Goal: Task Accomplishment & Management: Complete application form

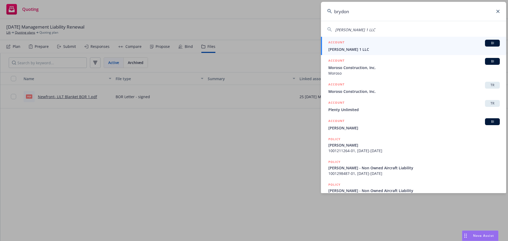
type input "brydon"
click at [349, 48] on span "[PERSON_NAME] 1 LLC" at bounding box center [413, 50] width 171 height 6
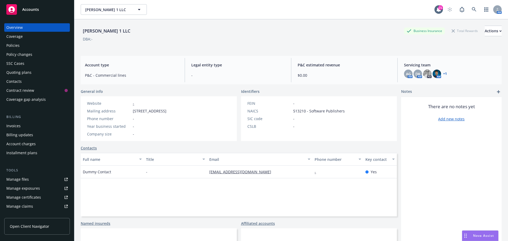
click at [16, 70] on div "Quoting plans" at bounding box center [18, 72] width 25 height 8
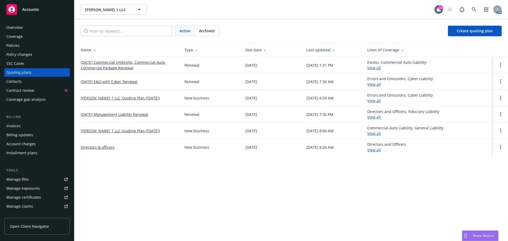
click at [20, 179] on div "Manage files" at bounding box center [17, 179] width 22 height 8
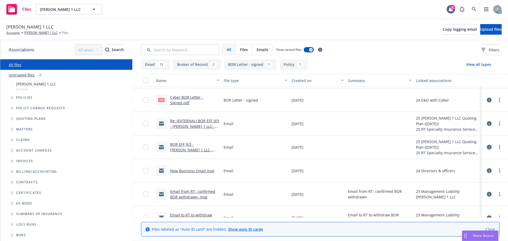
scroll to position [159, 0]
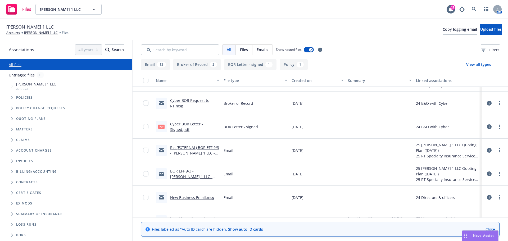
click at [181, 125] on link "Cyber BOR Letter - Signed.pdf" at bounding box center [186, 126] width 33 height 11
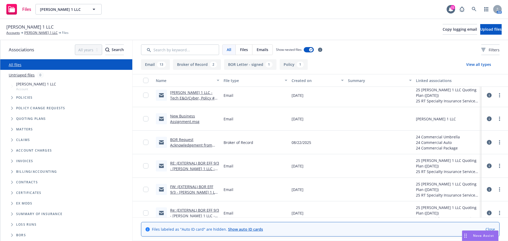
scroll to position [26, 0]
click at [194, 145] on link "BOR Request Acknowledgement from CNA.msg" at bounding box center [191, 145] width 42 height 16
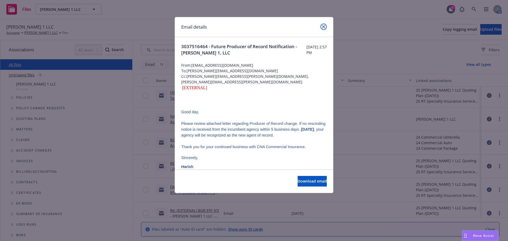
drag, startPoint x: 324, startPoint y: 27, endPoint x: 325, endPoint y: 30, distance: 3.3
click at [325, 28] on icon "close" at bounding box center [323, 26] width 3 height 3
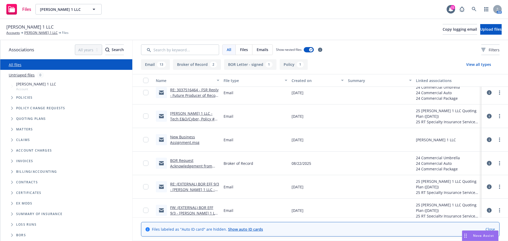
scroll to position [0, 0]
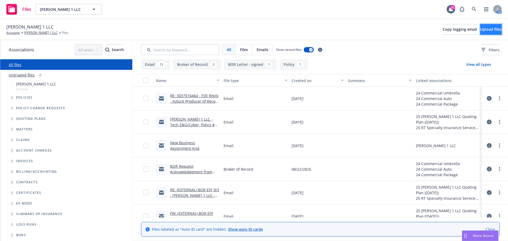
click at [480, 29] on span "Upload files" at bounding box center [490, 29] width 21 height 5
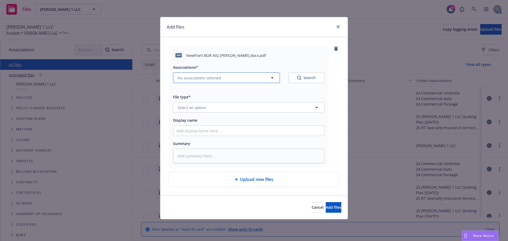
click at [202, 79] on span "No associations selected" at bounding box center [199, 78] width 44 height 6
type textarea "x"
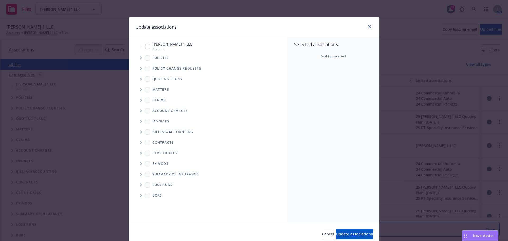
click at [140, 58] on icon "Tree Example" at bounding box center [141, 57] width 2 height 3
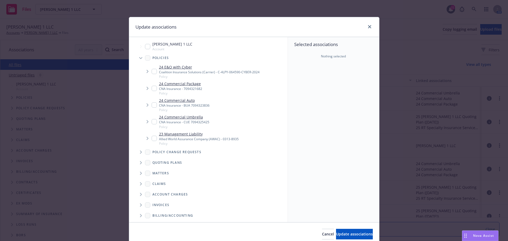
click at [145, 47] on input "Tree Example" at bounding box center [147, 46] width 5 height 5
checkbox input "true"
click at [139, 58] on icon "Tree Example" at bounding box center [140, 58] width 3 height 2
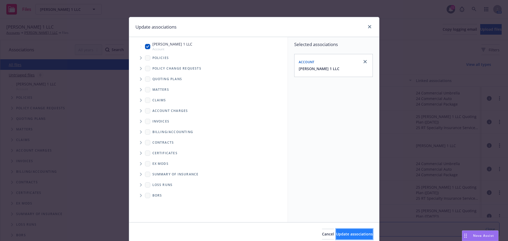
click at [354, 234] on span "Update associations" at bounding box center [354, 233] width 37 height 5
type textarea "x"
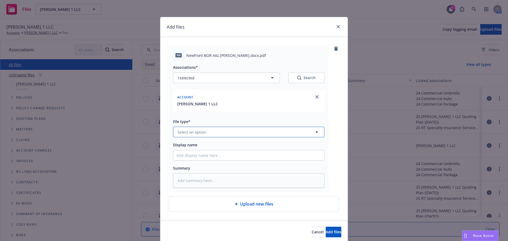
click at [188, 133] on span "Select an option" at bounding box center [191, 132] width 29 height 6
type input "broker"
click at [192, 148] on span "Broker of Record" at bounding box center [194, 147] width 31 height 6
click at [202, 156] on input "Display name" at bounding box center [248, 155] width 151 height 10
click at [183, 56] on div "pdf Newfront BOR AIG Brydon Sigala.docx.pdf" at bounding box center [248, 55] width 151 height 11
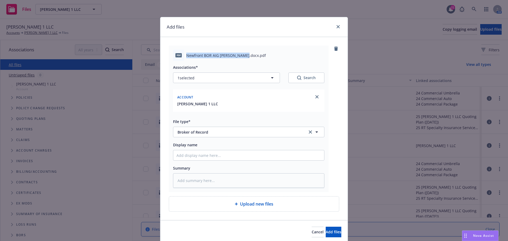
drag, startPoint x: 185, startPoint y: 55, endPoint x: 240, endPoint y: 56, distance: 55.5
click at [240, 56] on span "Newfront BOR AIG Brydon Sigala.docx.pdf" at bounding box center [226, 56] width 80 height 6
copy span "Newfront BOR AIG Brydon Sigala"
click at [199, 155] on input "Display name" at bounding box center [248, 155] width 151 height 10
paste input "Newfront BOR AIG Brydon Sigala"
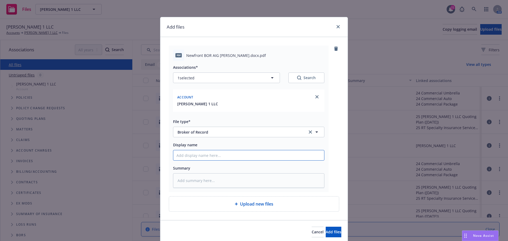
type textarea "x"
type input "Newfront BOR AIG Brydon Sigala"
type textarea "x"
type input "Newfront BOR AIG Brydon Sigala"
type textarea "x"
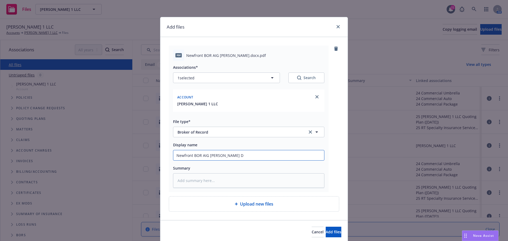
type input "Newfront BOR AIG Brydon Sigala D&"
type textarea "x"
type input "Newfront BOR AIG Brydon Sigala D&O"
click at [326, 233] on span "Add files" at bounding box center [334, 231] width 16 height 5
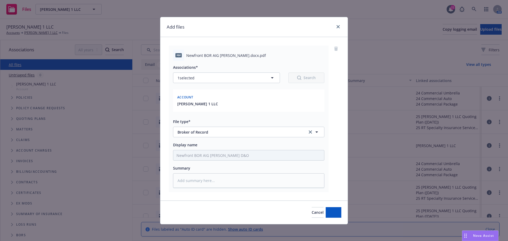
type textarea "x"
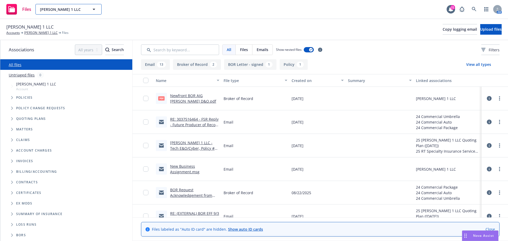
click at [64, 10] on span "[PERSON_NAME] 1 LLC" at bounding box center [63, 10] width 46 height 6
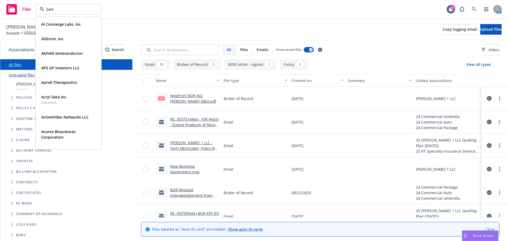
type input "beeb"
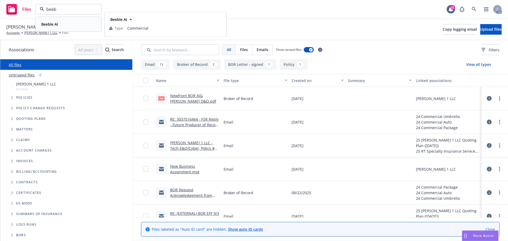
click at [50, 23] on strong "Beeble AI" at bounding box center [49, 24] width 17 height 5
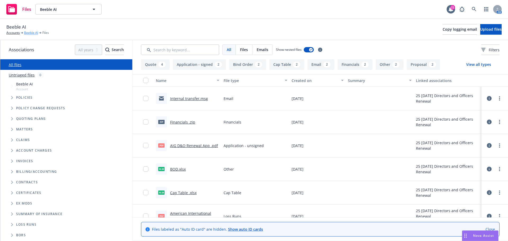
click at [31, 32] on link "Beeble AI" at bounding box center [31, 32] width 14 height 5
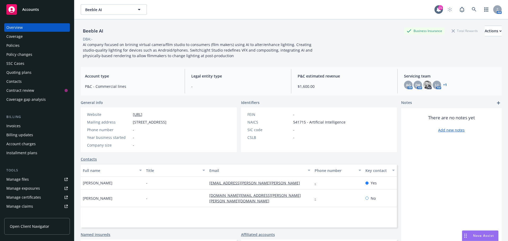
click at [17, 72] on div "Quoting plans" at bounding box center [18, 72] width 25 height 8
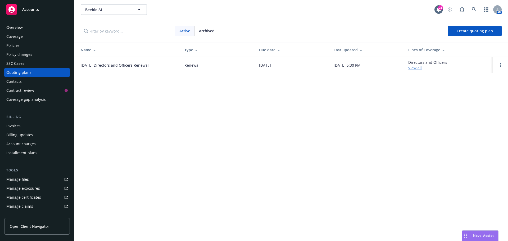
click at [109, 65] on link "10/05/25 Directors and Officers Renewal" at bounding box center [115, 65] width 68 height 6
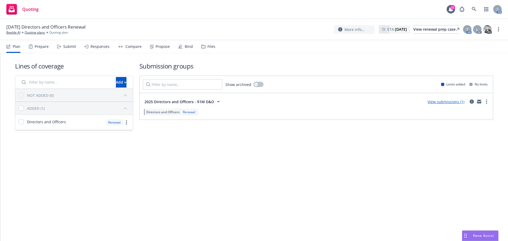
click at [207, 48] on div "Files" at bounding box center [211, 46] width 8 height 4
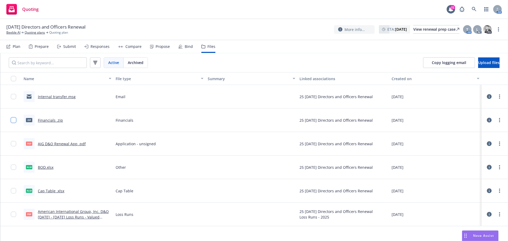
click at [12, 121] on input "checkbox" at bounding box center [13, 119] width 5 height 5
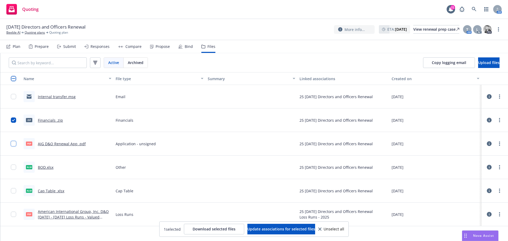
click at [11, 145] on input "checkbox" at bounding box center [13, 143] width 5 height 5
click at [11, 166] on input "checkbox" at bounding box center [13, 167] width 5 height 5
click at [11, 189] on input "checkbox" at bounding box center [13, 190] width 5 height 5
click at [203, 227] on span "Download selected files" at bounding box center [214, 228] width 43 height 5
click at [12, 32] on link "Beeble AI" at bounding box center [13, 32] width 14 height 5
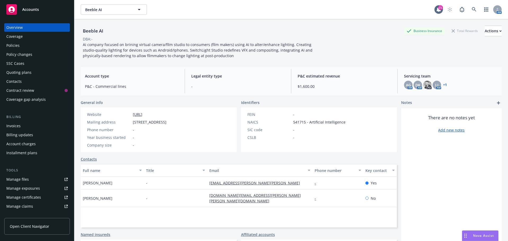
click at [23, 179] on div "Manage files" at bounding box center [17, 179] width 22 height 8
click at [11, 72] on div "Quoting plans" at bounding box center [18, 72] width 25 height 8
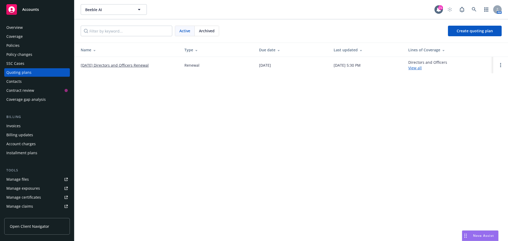
click at [116, 66] on link "[DATE] Directors and Officers Renewal" at bounding box center [115, 65] width 68 height 6
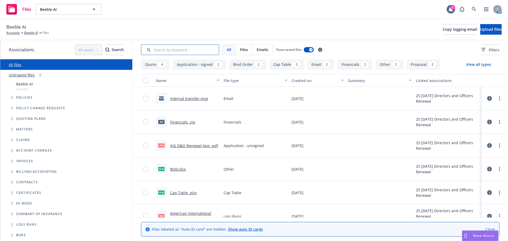
click at [171, 50] on input "Search by keyword..." at bounding box center [180, 49] width 78 height 11
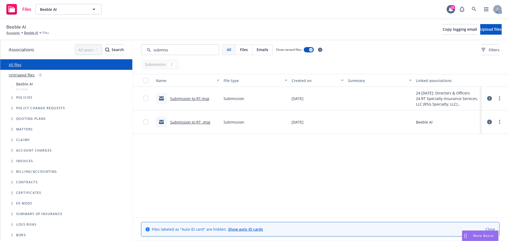
click at [193, 98] on link "Submission to RT.msg" at bounding box center [189, 98] width 39 height 5
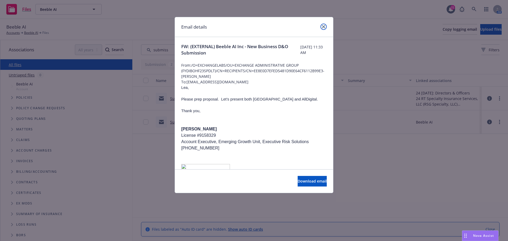
click at [323, 26] on icon "close" at bounding box center [323, 26] width 3 height 3
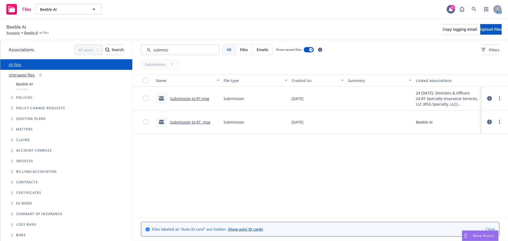
click at [191, 122] on link "Submission to RT .msg" at bounding box center [190, 122] width 40 height 5
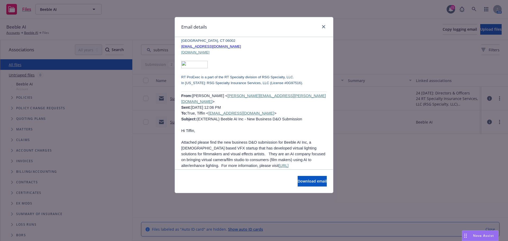
scroll to position [397, 0]
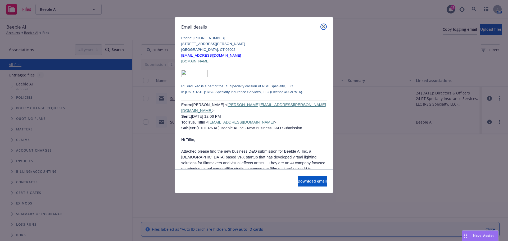
click at [325, 25] on icon "close" at bounding box center [323, 26] width 3 height 3
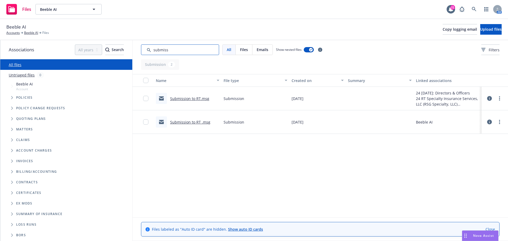
click at [170, 51] on input "Search by keyword..." at bounding box center [180, 49] width 78 height 11
drag, startPoint x: 176, startPoint y: 50, endPoint x: 143, endPoint y: 45, distance: 33.7
click at [143, 45] on input "Search by keyword..." at bounding box center [180, 49] width 78 height 11
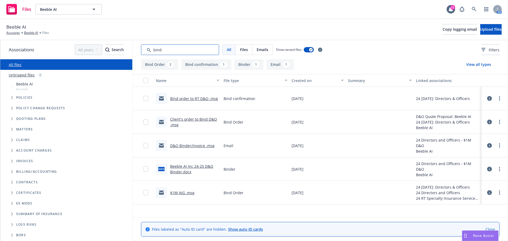
type input "bind"
click at [187, 98] on link "Bind order to RT D&O .msg" at bounding box center [194, 98] width 48 height 5
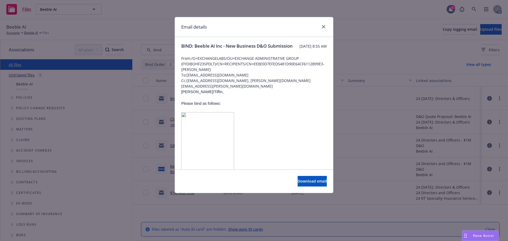
scroll to position [0, 0]
click at [219, 128] on img at bounding box center [207, 155] width 53 height 85
click at [300, 182] on span "Download email" at bounding box center [312, 181] width 29 height 5
click at [323, 27] on icon "close" at bounding box center [323, 26] width 3 height 3
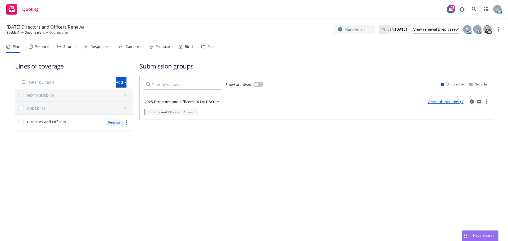
click at [209, 48] on div "Files" at bounding box center [211, 46] width 8 height 4
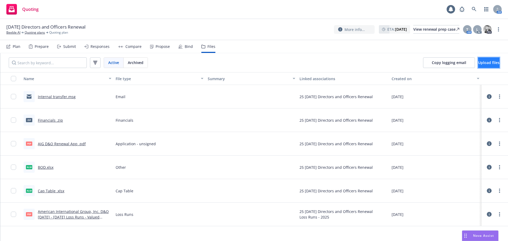
click at [481, 64] on span "Upload files" at bounding box center [488, 62] width 21 height 5
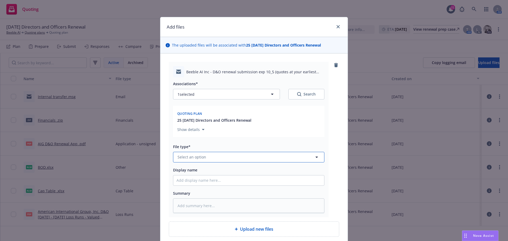
click at [212, 158] on button "Select an option" at bounding box center [248, 157] width 151 height 11
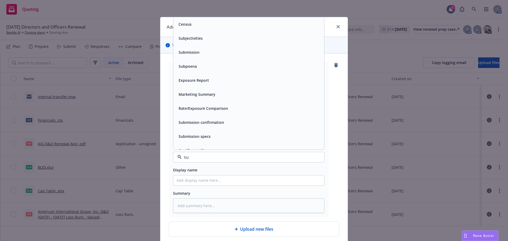
type input "sub"
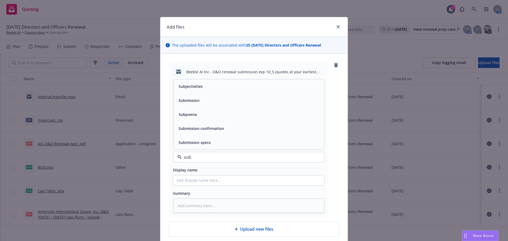
click at [194, 104] on div "Submission" at bounding box center [188, 101] width 24 height 8
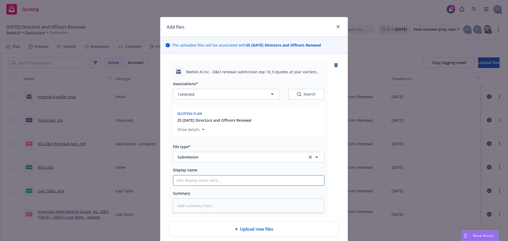
click at [183, 181] on input "Display name" at bounding box center [248, 180] width 151 height 10
type textarea "x"
type input "2"
type textarea "x"
type input "25"
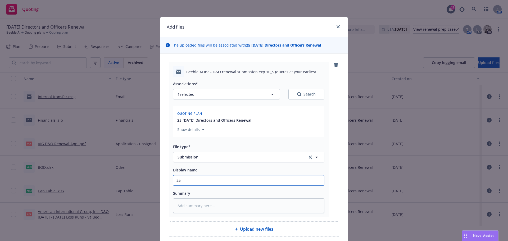
type textarea "x"
type input "25-"
type textarea "x"
type input "25-2"
type textarea "x"
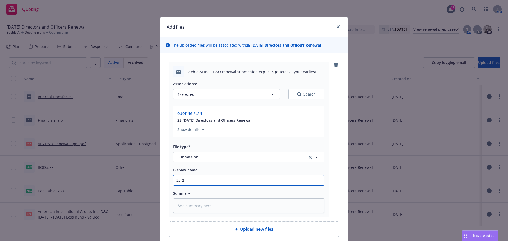
type input "25-26"
type textarea "x"
type input "25-26"
type textarea "x"
type input "25-26 R"
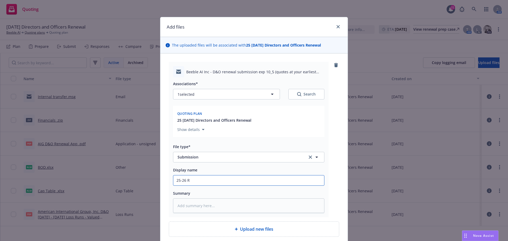
type textarea "x"
type input "25-26 RT"
type textarea "x"
type input "25-26 RT"
paste input "Beeble AI Inc - D&O renewal submission exp 10/5 (quotes at your earliest opport…"
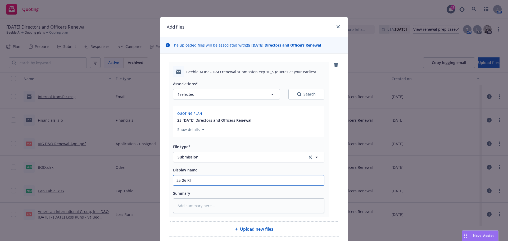
type textarea "x"
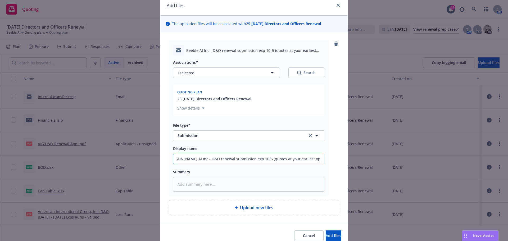
scroll to position [45, 0]
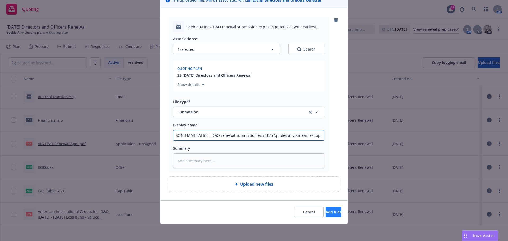
type input "25-26 RT Beeble AI Inc - D&O renewal submission exp 10/5 (quotes at your earlie…"
click at [326, 212] on span "Add files" at bounding box center [334, 211] width 16 height 5
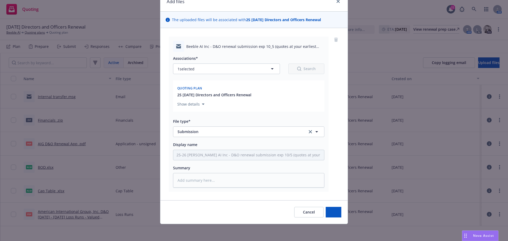
scroll to position [25, 0]
type textarea "x"
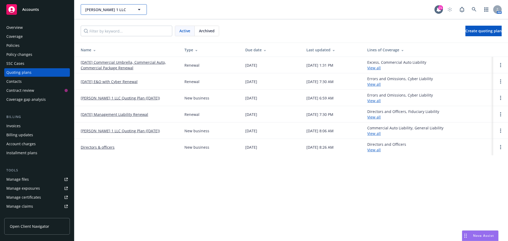
click at [100, 9] on span "[PERSON_NAME] 1 LLC" at bounding box center [108, 10] width 46 height 6
type input "M"
click at [472, 10] on icon at bounding box center [474, 9] width 4 height 4
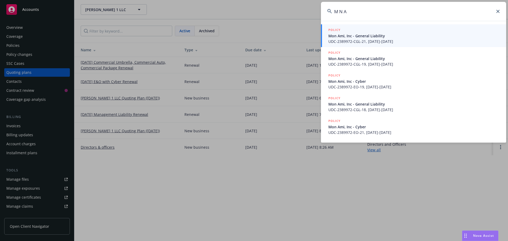
drag, startPoint x: 354, startPoint y: 12, endPoint x: 327, endPoint y: 10, distance: 26.5
click at [327, 10] on div "M N A" at bounding box center [413, 11] width 185 height 19
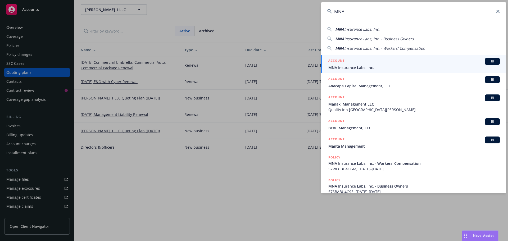
type input "MNA"
click at [350, 65] on span "MNA Insurance Labs, Inc." at bounding box center [413, 68] width 171 height 6
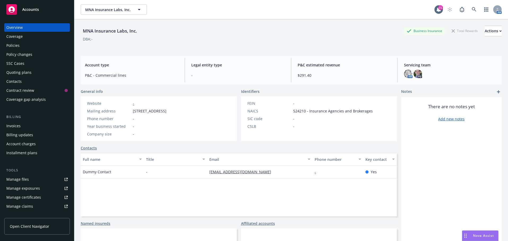
click at [16, 73] on div "Quoting plans" at bounding box center [18, 72] width 25 height 8
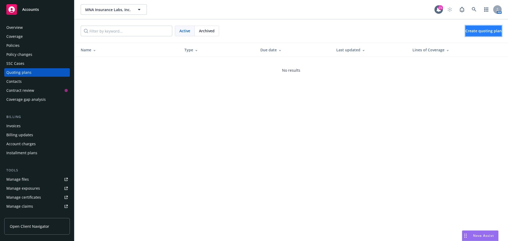
click at [482, 33] on link "Create quoting plan" at bounding box center [483, 31] width 36 height 11
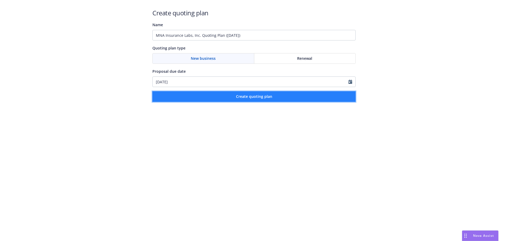
click at [265, 98] on span "Create quoting plan" at bounding box center [254, 96] width 36 height 5
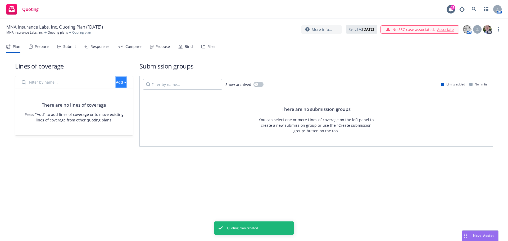
click at [116, 81] on div "Add" at bounding box center [121, 82] width 11 height 10
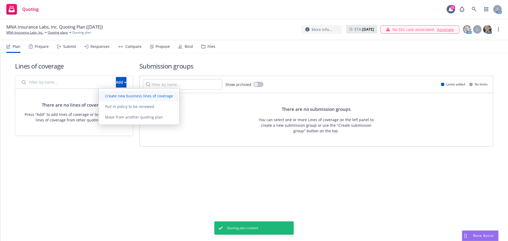
click at [122, 95] on span "Create new business lines of coverage" at bounding box center [139, 95] width 81 height 5
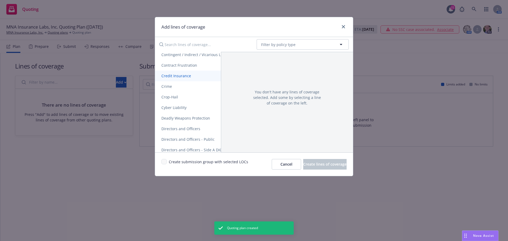
scroll to position [264, 0]
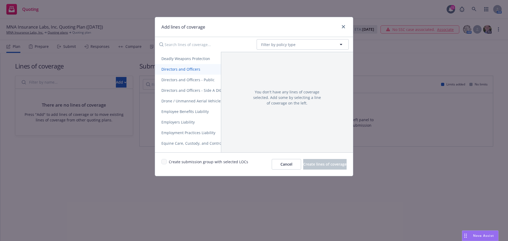
click at [186, 70] on span "Directors and Officers" at bounding box center [181, 69] width 52 height 5
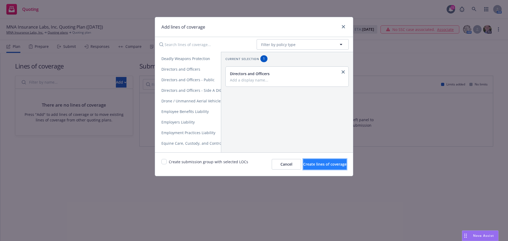
click at [314, 164] on span "Create lines of coverage" at bounding box center [324, 164] width 43 height 5
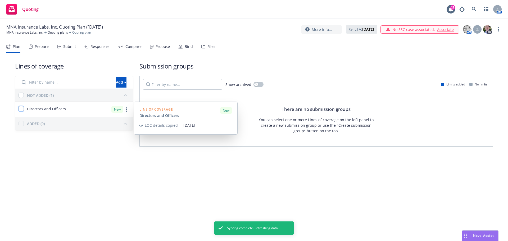
click at [22, 109] on input "checkbox" at bounding box center [21, 108] width 5 height 5
checkbox input "true"
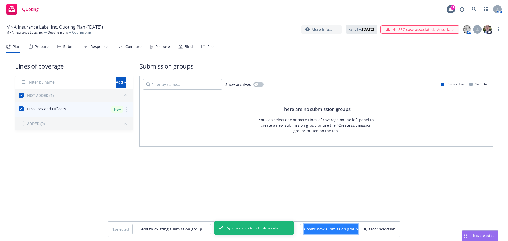
click at [313, 230] on span "Create new submission group" at bounding box center [331, 228] width 54 height 5
checkbox input "false"
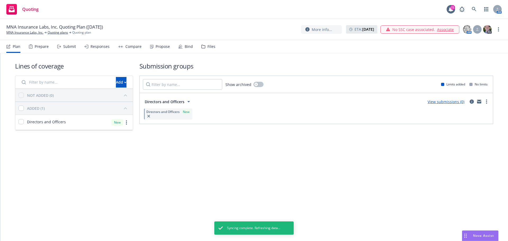
click at [448, 102] on link "View submissions (0)" at bounding box center [445, 101] width 37 height 5
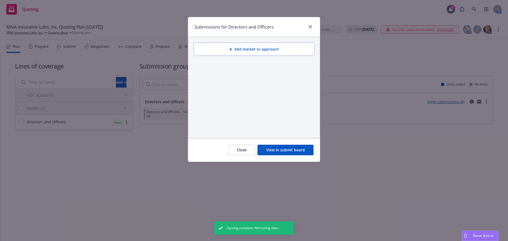
click at [248, 52] on button "Add market to approach" at bounding box center [254, 49] width 121 height 13
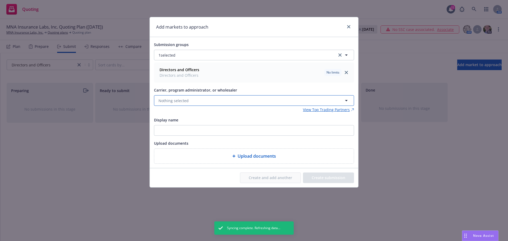
click at [182, 103] on span "Nothing selected" at bounding box center [173, 101] width 30 height 6
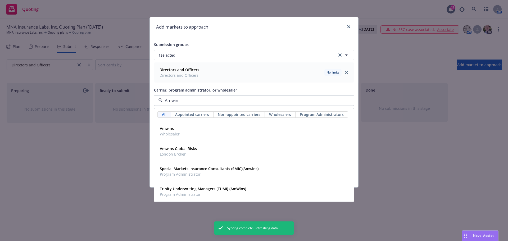
type input "Amwins"
click at [170, 130] on strong "Amwins" at bounding box center [167, 128] width 14 height 5
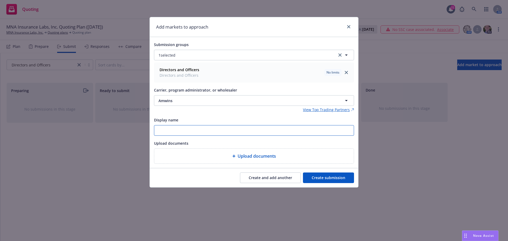
click at [181, 129] on input "Display name" at bounding box center [253, 130] width 199 height 10
paste input "MNA Insurance Labs - NEW D&O (quotes at your earliest opportunity)"
drag, startPoint x: 309, startPoint y: 131, endPoint x: 134, endPoint y: 123, distance: 175.0
click at [134, 123] on div "Add markets to approach Submission groups 1 selected Directors and Officers Dir…" at bounding box center [254, 120] width 508 height 241
type input "25-26 AmWINS MNA Insurance Labs - NEW D&O (quotes at your earliest opportunity)"
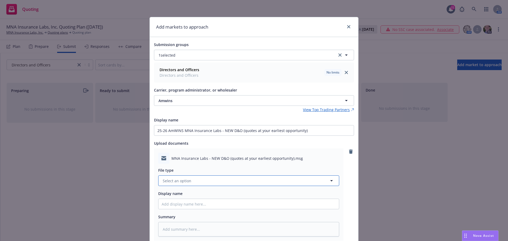
click at [186, 180] on span "Select an option" at bounding box center [177, 181] width 29 height 6
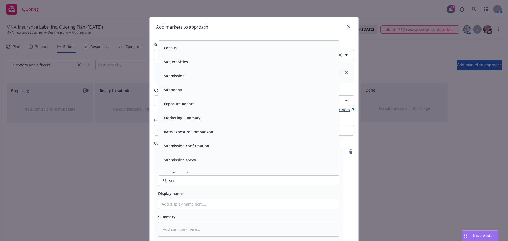
type input "sub"
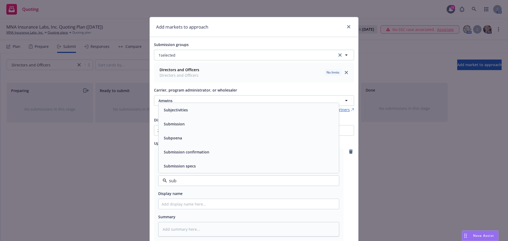
click at [207, 124] on div "Submission" at bounding box center [249, 124] width 174 height 8
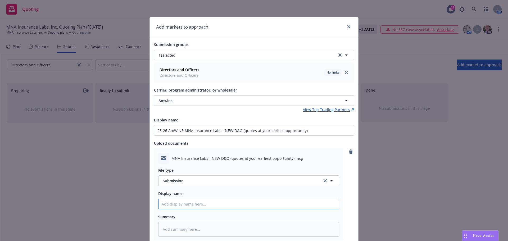
click at [182, 205] on input "Display name" at bounding box center [248, 204] width 180 height 10
paste input "25-26 AmWINS MNA Insurance Labs - NEW D&O (quotes at your earliest opportunity)"
type textarea "x"
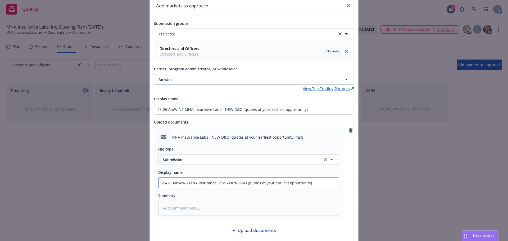
scroll to position [59, 0]
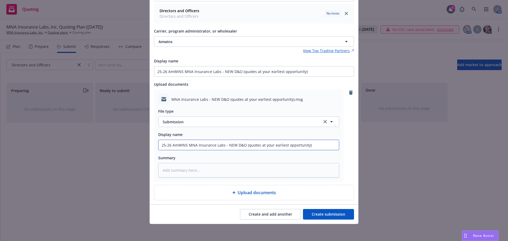
type input "25-26 AmWINS MNA Insurance Labs - NEW D&O (quotes at your earliest opportunity)"
click at [329, 215] on button "Create submission" at bounding box center [328, 214] width 51 height 11
type textarea "x"
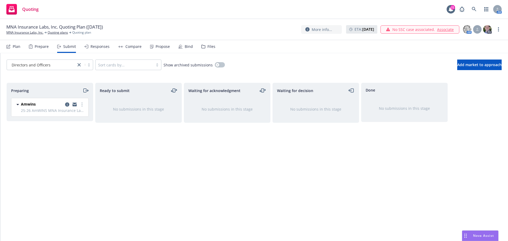
click at [85, 90] on icon "moveRight" at bounding box center [86, 90] width 6 height 6
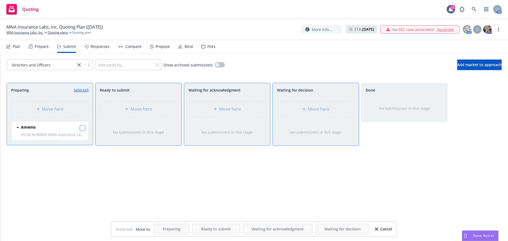
click at [82, 127] on input "checkbox" at bounding box center [82, 127] width 5 height 5
checkbox input "true"
click at [313, 110] on span "Move here" at bounding box center [319, 109] width 22 height 6
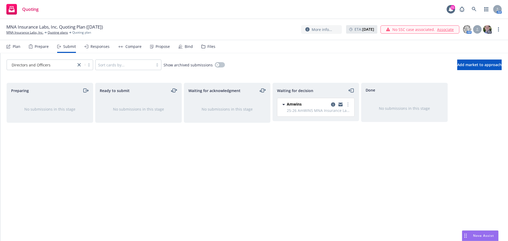
click at [206, 50] on div "Files" at bounding box center [208, 46] width 14 height 13
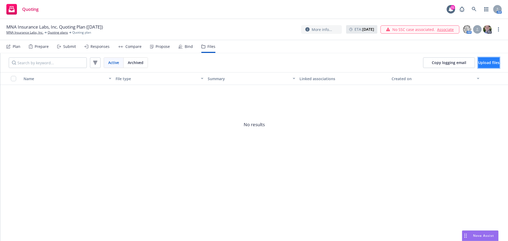
click at [478, 62] on button "Upload files" at bounding box center [488, 62] width 21 height 11
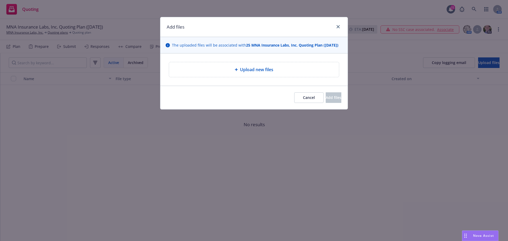
type textarea "x"
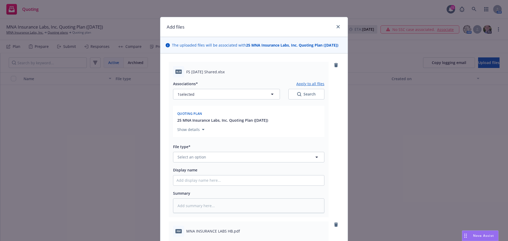
click at [186, 75] on span "FS 06.30.2025 Shared.xlsx" at bounding box center [205, 72] width 38 height 6
drag, startPoint x: 184, startPoint y: 77, endPoint x: 222, endPoint y: 76, distance: 37.3
click at [222, 75] on span "FS 06.30.2025 Shared.xlsx" at bounding box center [205, 72] width 38 height 6
copy span "FS 06.30.2025 Shared"
click at [190, 160] on span "Select an option" at bounding box center [191, 157] width 29 height 6
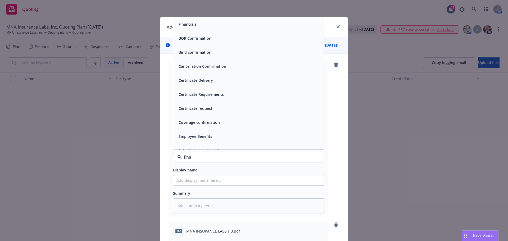
type input "finan"
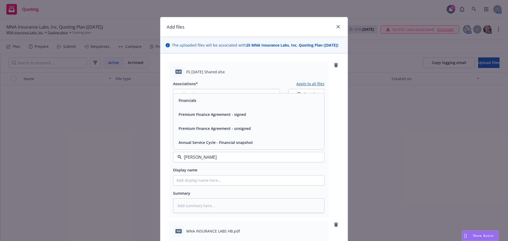
click at [219, 104] on div "Financials" at bounding box center [248, 101] width 144 height 8
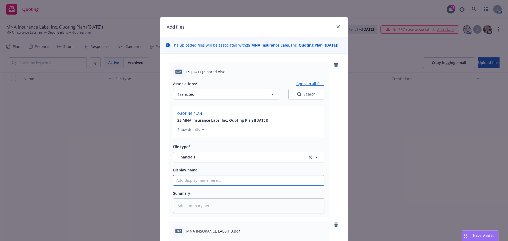
click at [186, 185] on input "Display name" at bounding box center [248, 180] width 151 height 10
paste input "FS 06.30.2025 Shared"
type textarea "x"
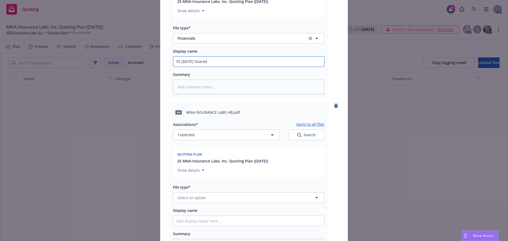
scroll to position [132, 0]
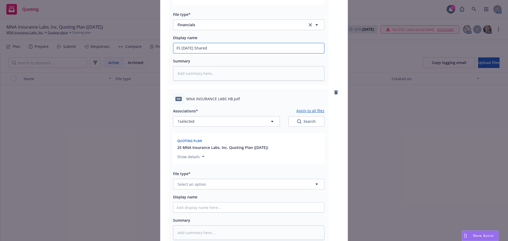
type input "FS 06.30.2025 Shared"
drag, startPoint x: 185, startPoint y: 104, endPoint x: 229, endPoint y: 105, distance: 44.2
click at [229, 102] on span "MNA INSURANCE LABS HB.pdf" at bounding box center [213, 99] width 54 height 6
copy span "MNA INSURANCE LABS HB"
click at [194, 187] on span "Select an option" at bounding box center [191, 184] width 29 height 6
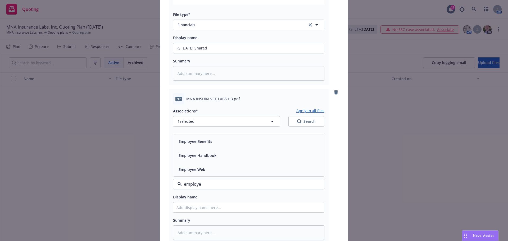
type input "employee"
click at [199, 158] on span "Employee Handbook" at bounding box center [198, 156] width 38 height 6
click at [190, 53] on input "Display name" at bounding box center [248, 48] width 151 height 10
paste input "MNA INSURANCE LABS HB"
type textarea "x"
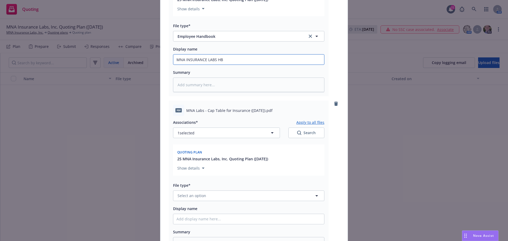
scroll to position [291, 0]
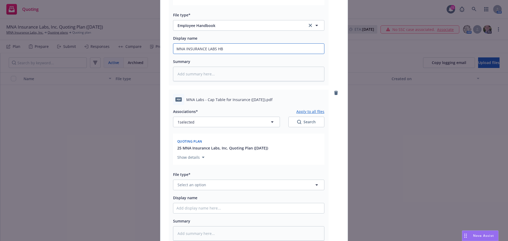
type input "MNA INSURANCE LABS HB"
drag, startPoint x: 185, startPoint y: 105, endPoint x: 268, endPoint y: 106, distance: 83.1
click at [268, 102] on span "MNA Labs - Cap Table for Insurance (2025-07-21).pdf" at bounding box center [229, 100] width 86 height 6
copy span "MNA Labs - Cap Table for Insurance (2025-07-21)"
click at [189, 188] on span "Select an option" at bounding box center [191, 185] width 29 height 6
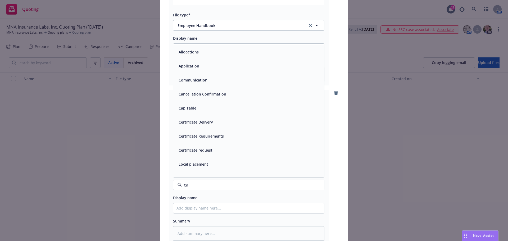
type input "cap"
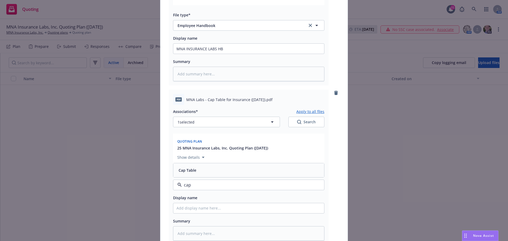
click at [196, 173] on div "Cap Table" at bounding box center [248, 170] width 144 height 8
drag, startPoint x: 185, startPoint y: 212, endPoint x: 189, endPoint y: 213, distance: 4.0
paste input "MNA Labs - Cap Table for Insurance (2025-07-21)"
type textarea "x"
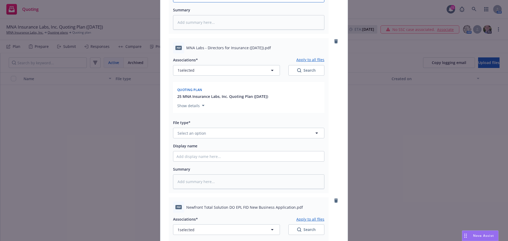
scroll to position [503, 0]
type input "MNA Labs - Cap Table for Insurance (2025-07-21)"
drag, startPoint x: 185, startPoint y: 51, endPoint x: 267, endPoint y: 55, distance: 82.1
click at [267, 50] on span "MNA Labs - Directors for Insurance (2025-07-21).pdf" at bounding box center [228, 47] width 85 height 6
copy span "MNA Labs - Directors for Insurance (2025-07-21)"
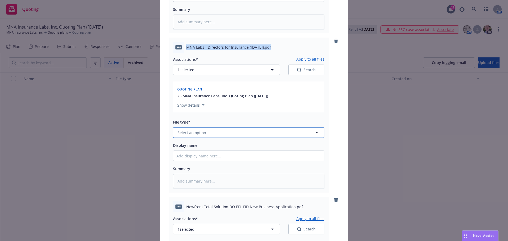
drag, startPoint x: 184, startPoint y: 140, endPoint x: 187, endPoint y: 140, distance: 2.7
click at [185, 135] on span "Select an option" at bounding box center [191, 133] width 29 height 6
type input "other"
click at [188, 151] on div "Other" at bounding box center [183, 147] width 14 height 8
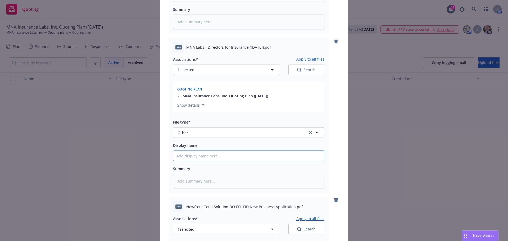
paste input "MNA Labs - Directors for Insurance (2025-07-21)"
type textarea "x"
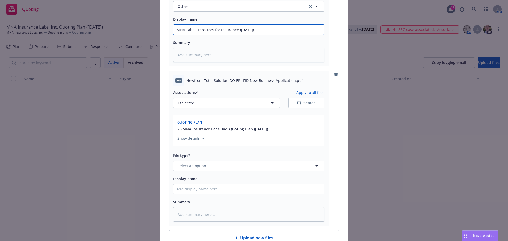
scroll to position [635, 0]
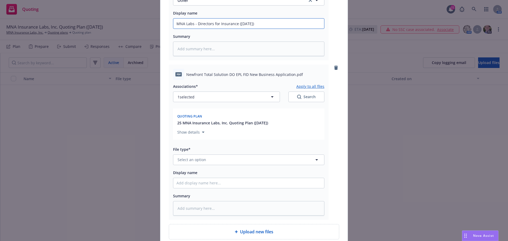
type input "MNA Labs - Directors for Insurance (2025-07-21)"
click at [188, 77] on span "Newfront Total Solution DO EPL FID New Business Application.pdf" at bounding box center [244, 75] width 117 height 6
drag, startPoint x: 184, startPoint y: 80, endPoint x: 290, endPoint y: 80, distance: 106.1
click at [290, 77] on span "Newfront Total Solution DO EPL FID New Business Application.pdf" at bounding box center [244, 75] width 117 height 6
copy span "Newfront Total Solution DO EPL FID New Business Application"
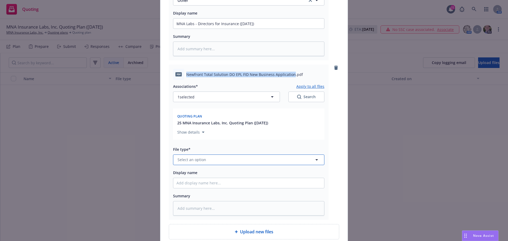
click at [194, 162] on span "Select an option" at bounding box center [191, 160] width 29 height 6
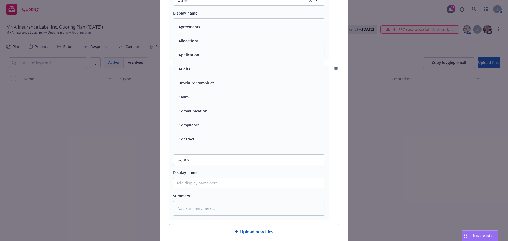
type input "app"
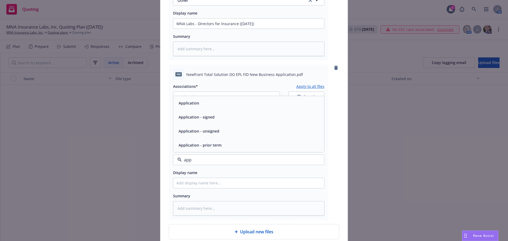
click at [217, 110] on div "Application" at bounding box center [248, 103] width 151 height 14
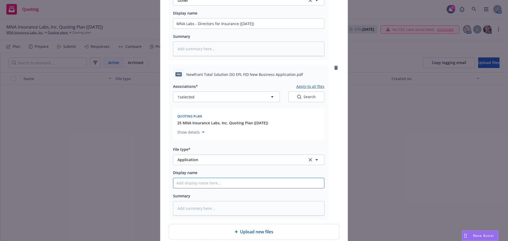
paste input "Newfront Total Solution DO EPL FID New Business Application"
type textarea "x"
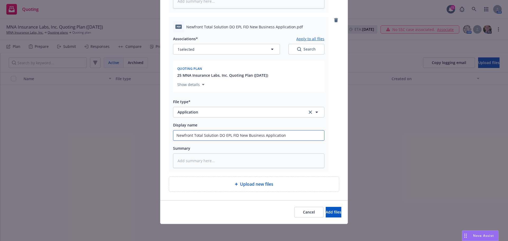
scroll to position [688, 0]
type input "Newfront Total Solution DO EPL FID New Business Application"
click at [326, 212] on span "Add files" at bounding box center [334, 211] width 16 height 5
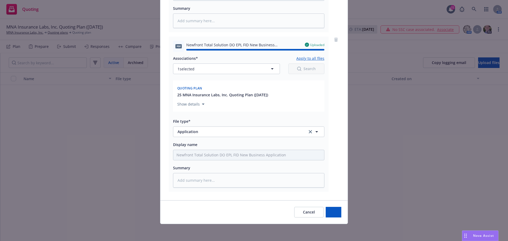
type textarea "x"
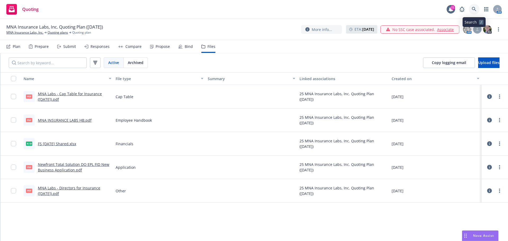
click at [471, 9] on link at bounding box center [474, 9] width 11 height 11
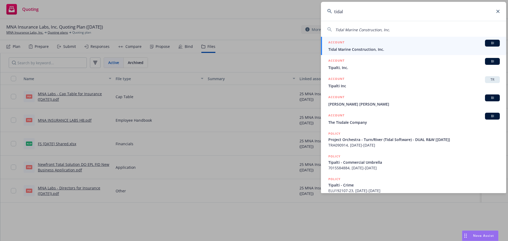
drag, startPoint x: 346, startPoint y: 11, endPoint x: 330, endPoint y: 12, distance: 16.5
click at [330, 12] on div "tidal" at bounding box center [413, 11] width 185 height 19
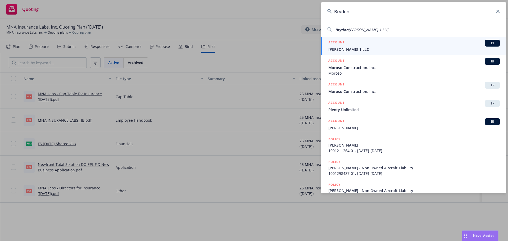
type input "Brydon"
click at [349, 48] on span "[PERSON_NAME] 1 LLC" at bounding box center [413, 50] width 171 height 6
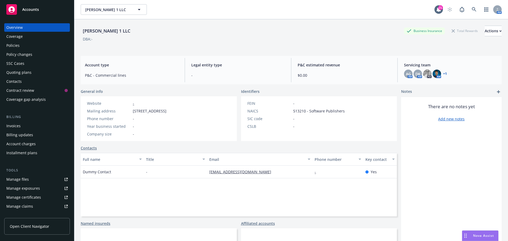
click at [26, 179] on div "Manage files" at bounding box center [17, 179] width 22 height 8
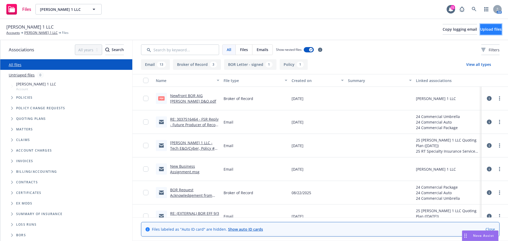
click at [480, 29] on span "Upload files" at bounding box center [490, 29] width 21 height 5
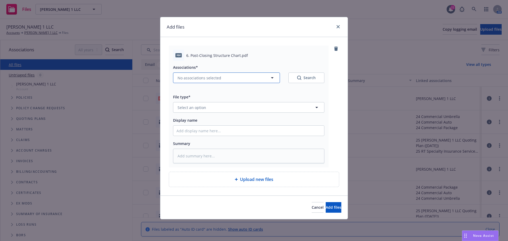
click at [194, 80] on span "No associations selected" at bounding box center [199, 78] width 44 height 6
type textarea "x"
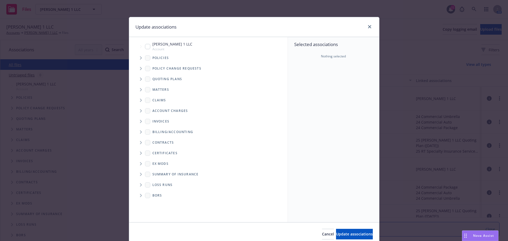
click at [147, 47] on input "Tree Example" at bounding box center [147, 46] width 5 height 5
checkbox input "true"
click at [336, 232] on span "Update associations" at bounding box center [354, 233] width 37 height 5
type textarea "x"
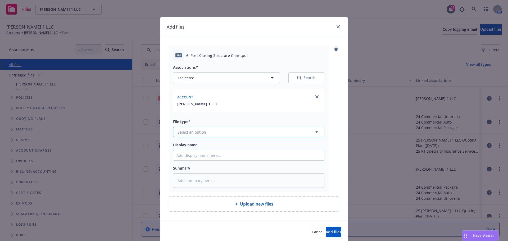
click at [197, 132] on span "Select an option" at bounding box center [191, 132] width 29 height 6
type input "other"
click at [185, 147] on span "Other" at bounding box center [184, 147] width 11 height 6
drag, startPoint x: 189, startPoint y: 55, endPoint x: 237, endPoint y: 54, distance: 48.1
click at [237, 54] on span "6. Post-Closing Structure Chart.pdf" at bounding box center [217, 56] width 62 height 6
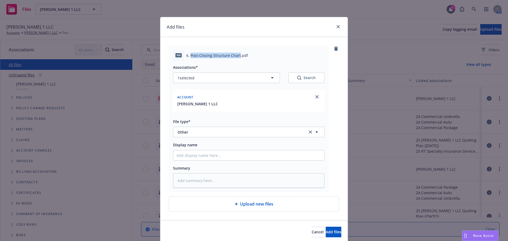
copy span "Post-Closing Structure Chart"
click at [189, 155] on input "Display name" at bounding box center [248, 155] width 151 height 10
paste input "Post-Closing Structure Chart"
type textarea "x"
type input "Post-Closing Structure Chart"
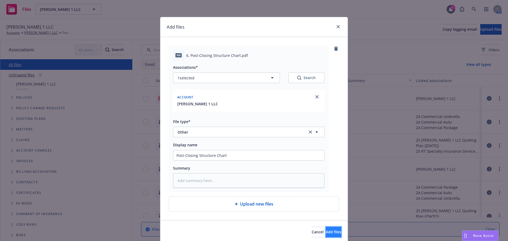
click at [326, 232] on span "Add files" at bounding box center [334, 231] width 16 height 5
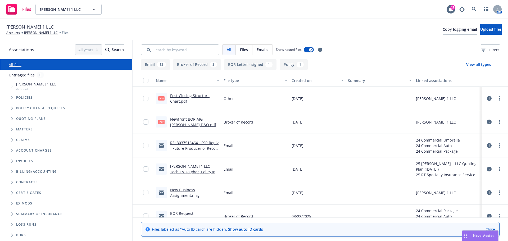
click at [189, 121] on link "Newfront BOR AIG [PERSON_NAME] D&O.pdf" at bounding box center [193, 122] width 46 height 11
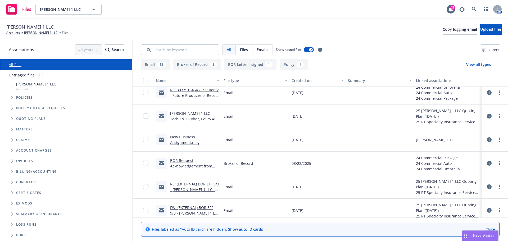
scroll to position [26, 0]
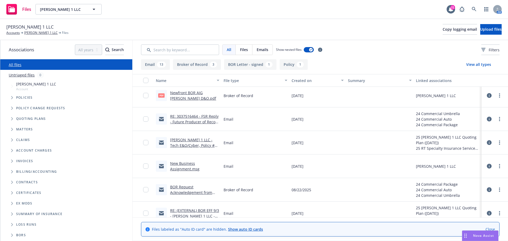
click at [192, 140] on link "[PERSON_NAME] 1 LLC - Tech E&O/Cyber, Policy #C-4LPY-064590-CYBER-2024" at bounding box center [194, 145] width 48 height 16
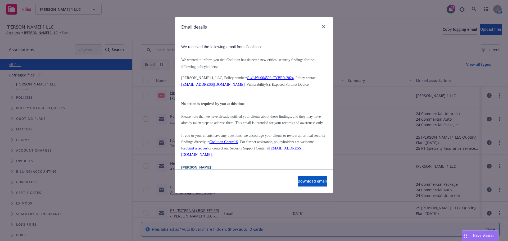
scroll to position [0, 0]
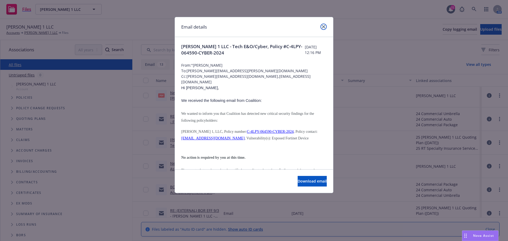
click at [324, 28] on icon "close" at bounding box center [323, 26] width 3 height 3
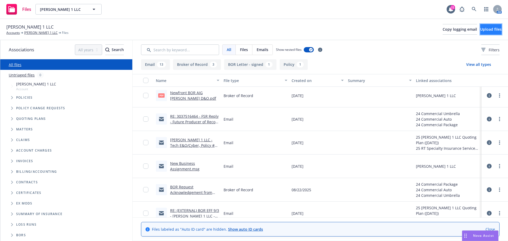
click at [495, 30] on button "Upload files" at bounding box center [490, 29] width 21 height 11
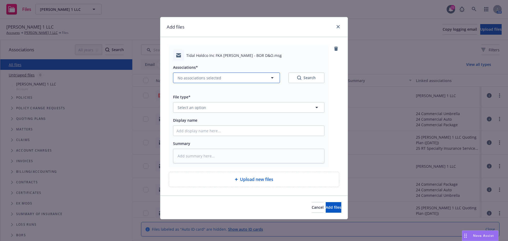
click at [194, 78] on span "No associations selected" at bounding box center [199, 78] width 44 height 6
type textarea "x"
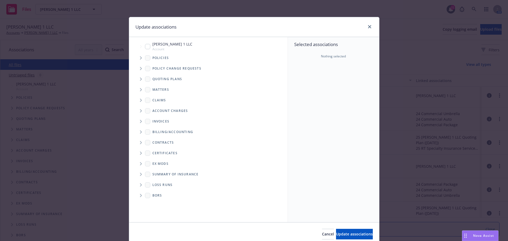
click at [146, 46] on input "Tree Example" at bounding box center [147, 46] width 5 height 5
checkbox input "true"
click at [338, 235] on span "Update associations" at bounding box center [354, 233] width 37 height 5
type textarea "x"
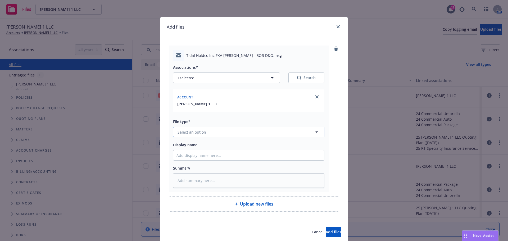
click at [189, 134] on span "Select an option" at bounding box center [191, 132] width 29 height 6
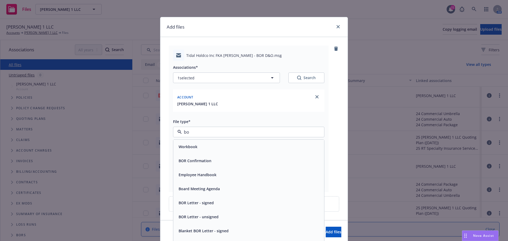
type input "bor"
click at [199, 161] on span "BOR Letter - signed" at bounding box center [196, 161] width 35 height 6
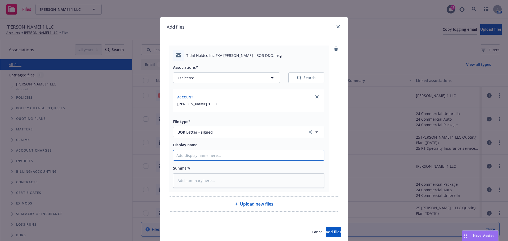
click at [184, 157] on input "Display name" at bounding box center [248, 155] width 151 height 10
click at [207, 155] on input "Display name" at bounding box center [248, 155] width 151 height 10
paste input "Tidal Holdco Inc FKA [PERSON_NAME] - BOR D&O"
type textarea "x"
type input "Tidal Holdco Inc FKA [PERSON_NAME] - BOR D&O"
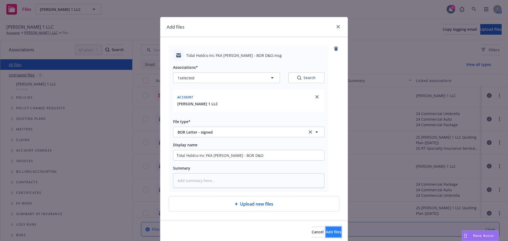
click at [326, 233] on span "Add files" at bounding box center [334, 231] width 16 height 5
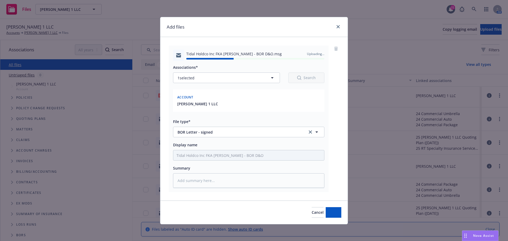
type textarea "x"
